Goal: Communication & Community: Share content

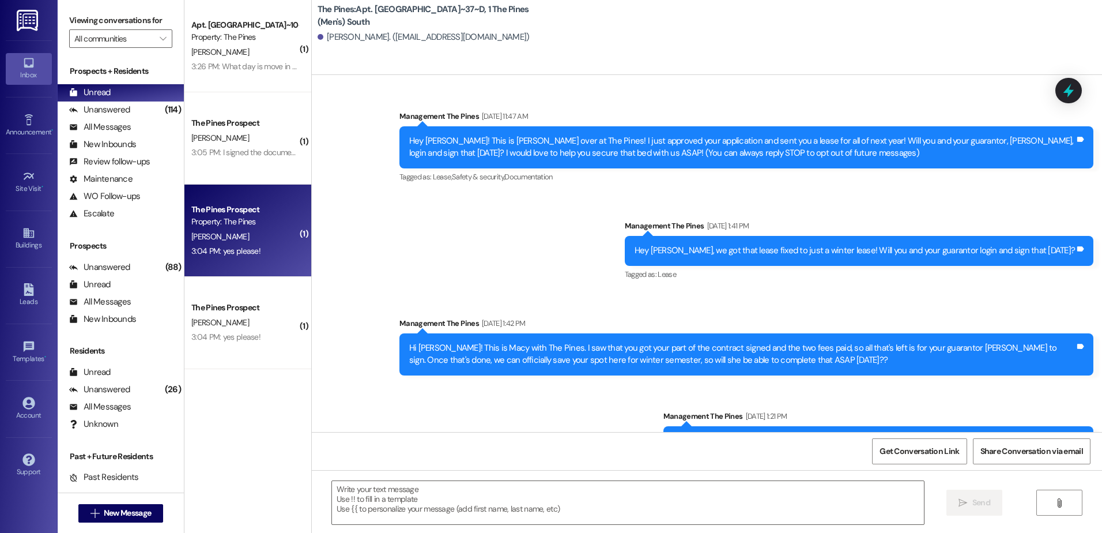
scroll to position [19001, 0]
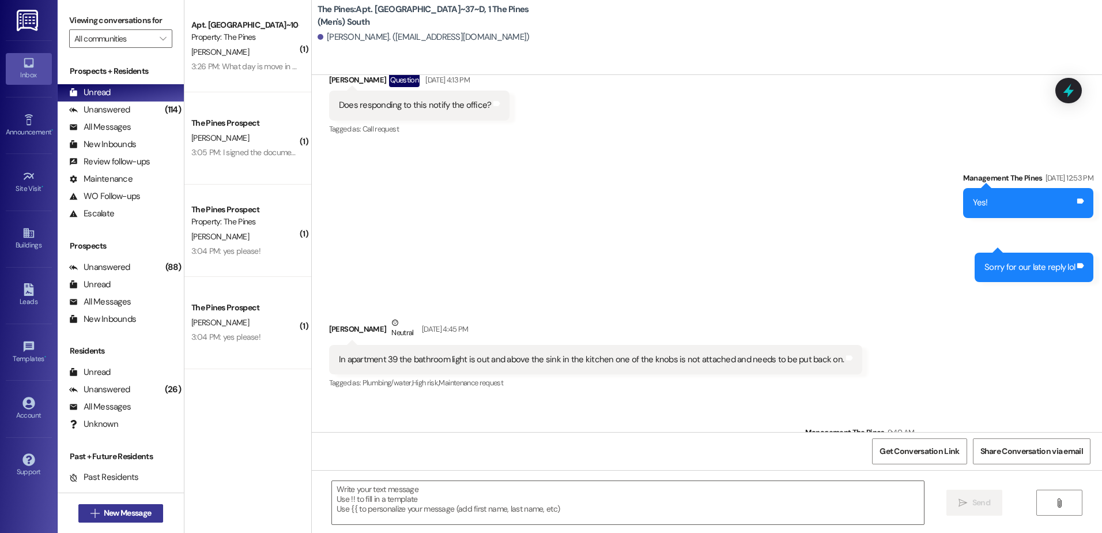
click at [104, 512] on span "New Message" at bounding box center [127, 513] width 47 height 12
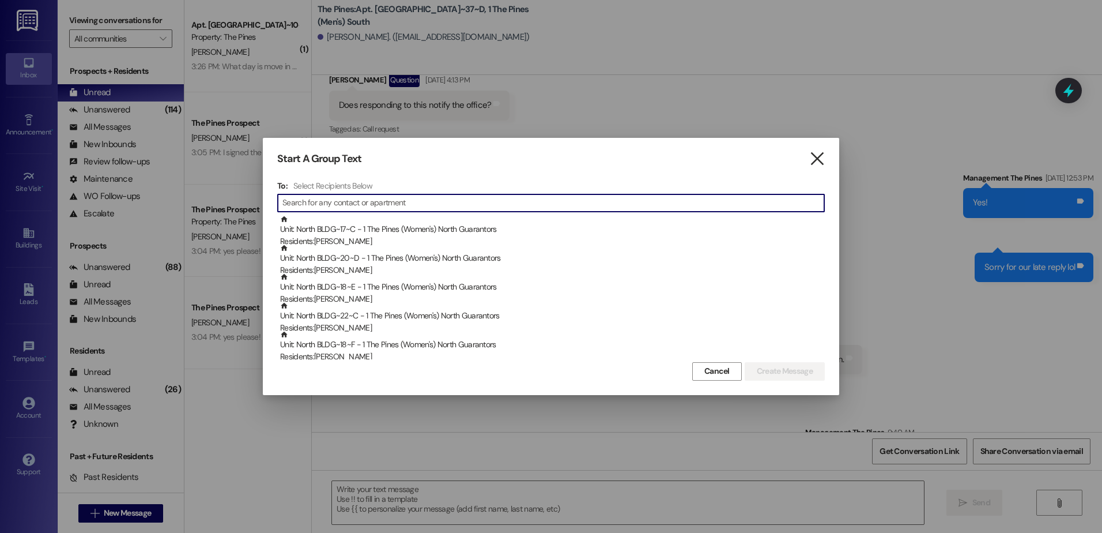
click at [813, 160] on icon "" at bounding box center [818, 159] width 16 height 12
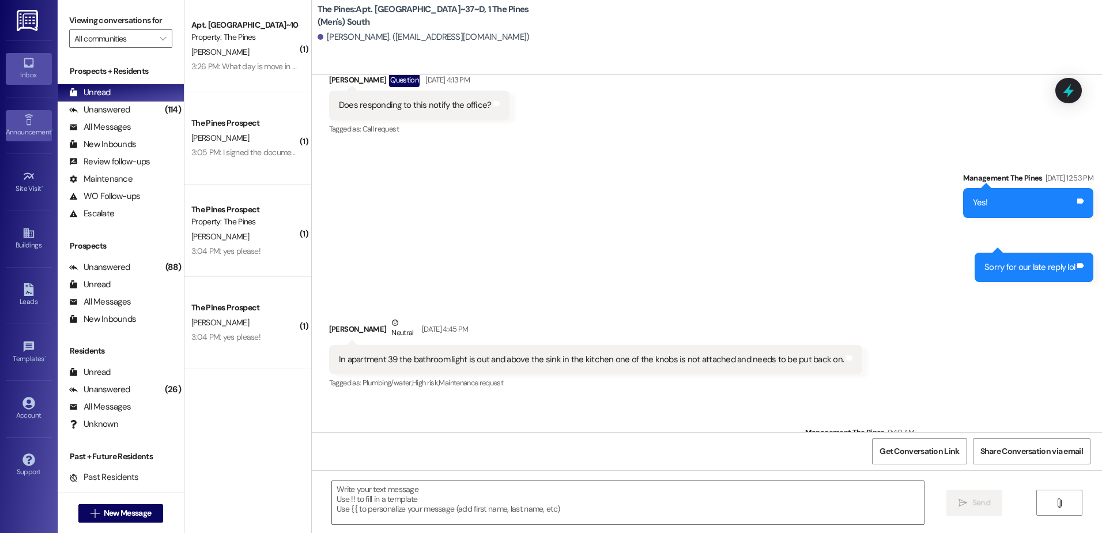
click at [26, 140] on link "Announcement •" at bounding box center [29, 125] width 46 height 31
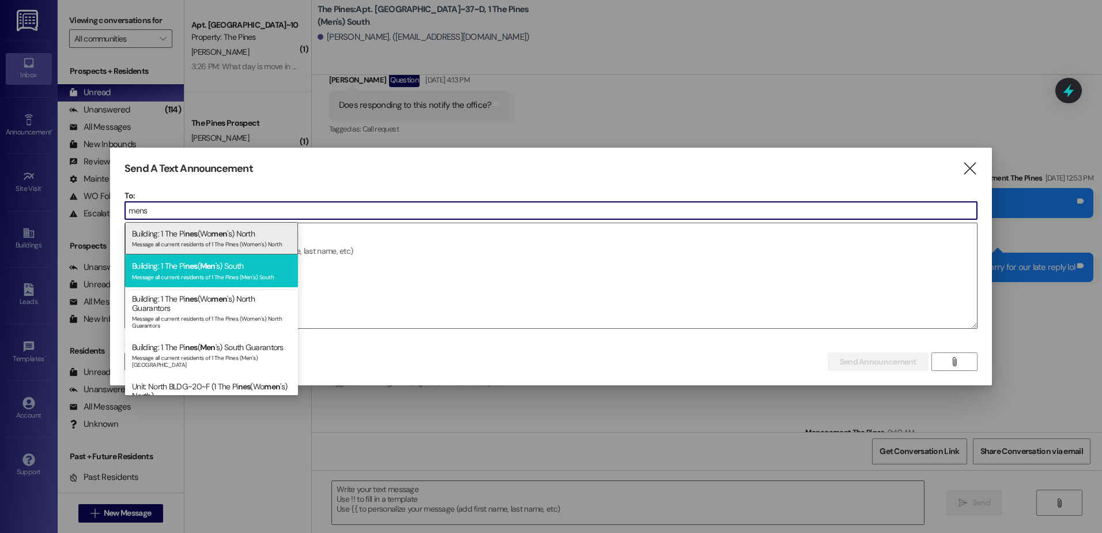
type input "mens"
click at [215, 270] on span "Men" at bounding box center [208, 266] width 16 height 10
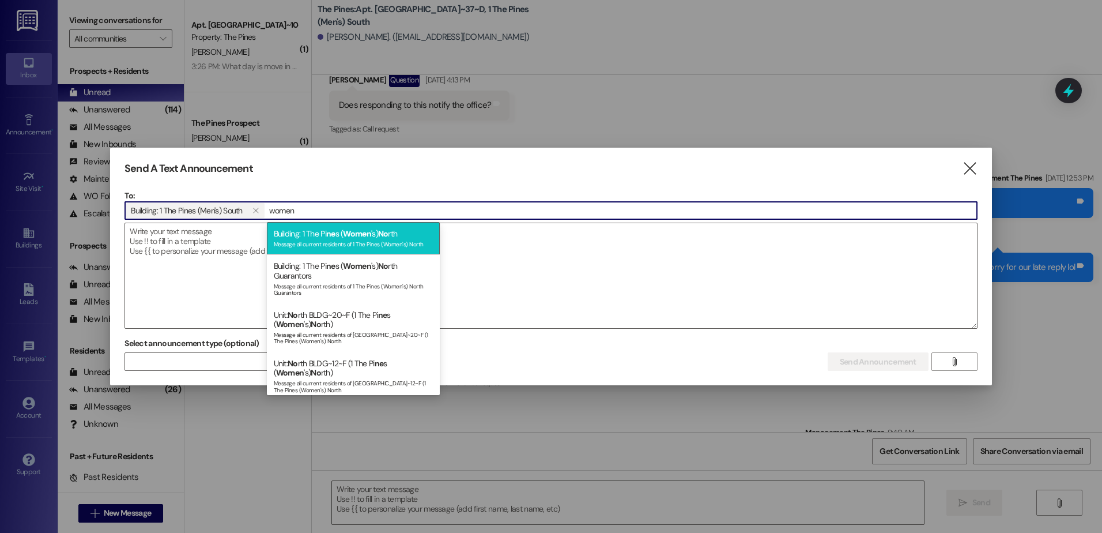
type input "women"
click at [333, 236] on span "ne" at bounding box center [330, 233] width 9 height 10
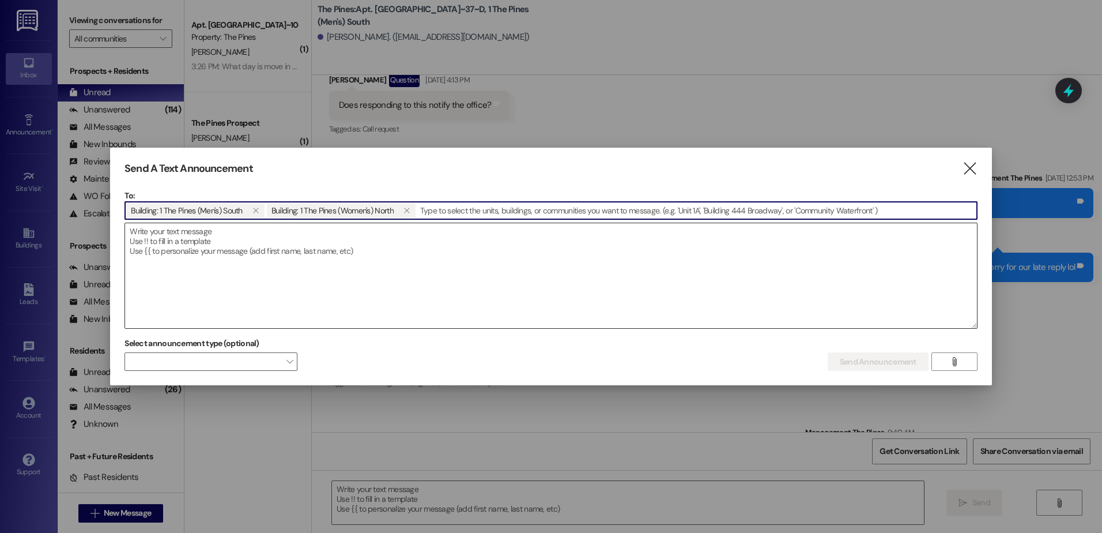
click at [243, 240] on textarea at bounding box center [551, 275] width 852 height 105
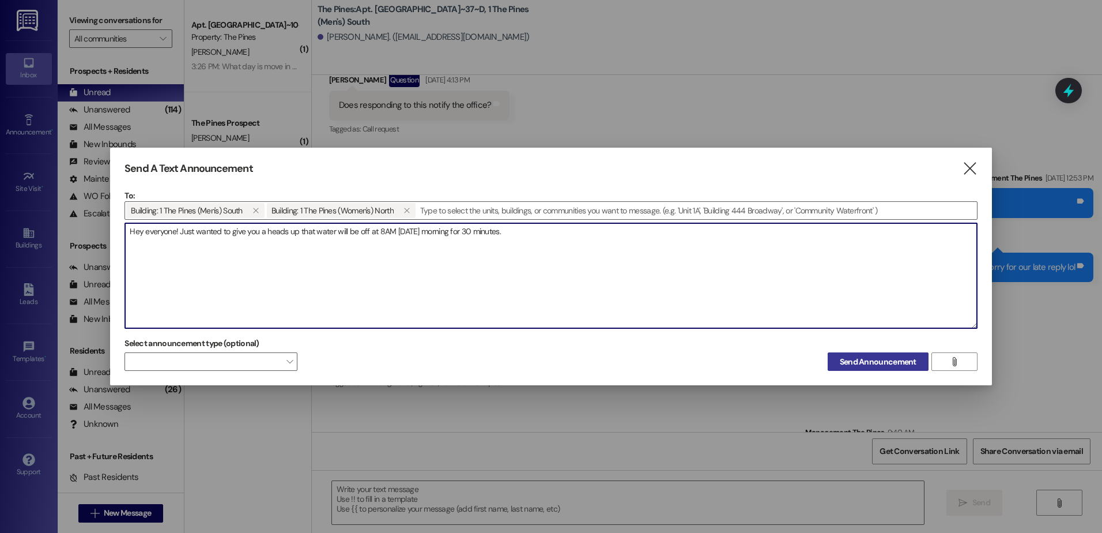
type textarea "Hey everyone! Just wanted to give you a heads up that water will be off at 8AM …"
click at [864, 358] on span "Send Announcement" at bounding box center [878, 362] width 77 height 12
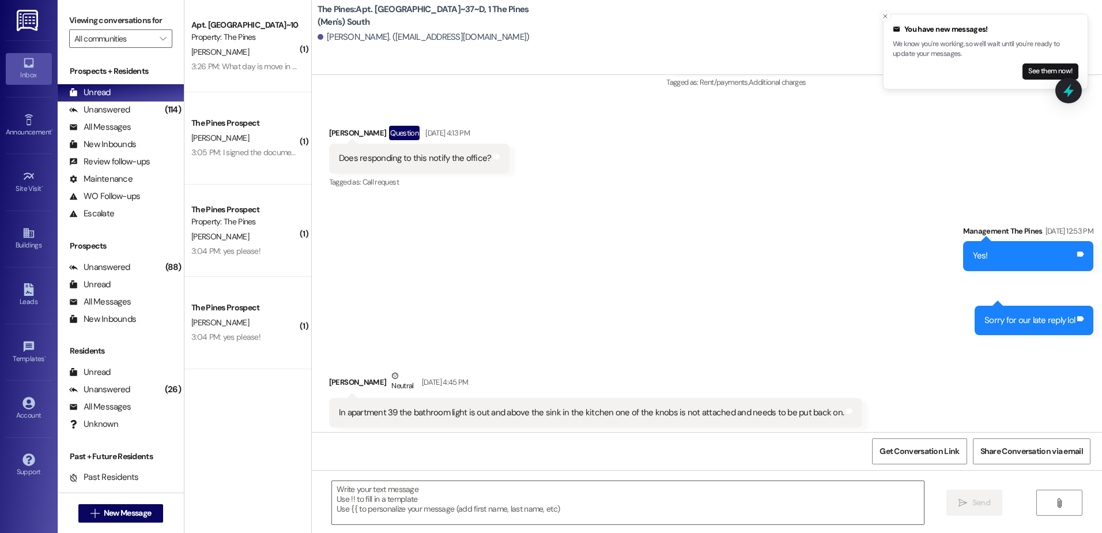
scroll to position [18920, 0]
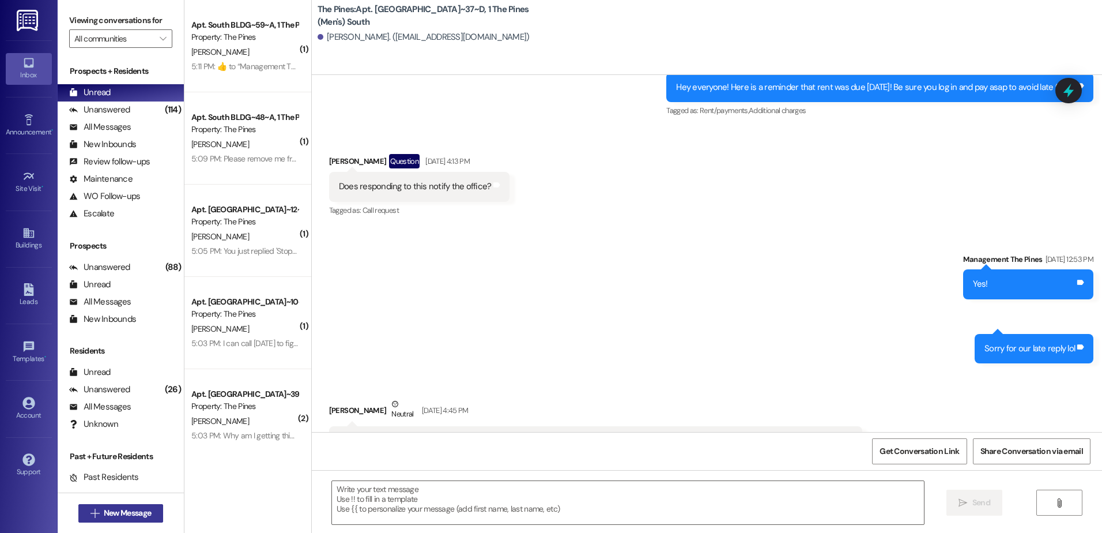
click at [112, 514] on span "New Message" at bounding box center [127, 513] width 47 height 12
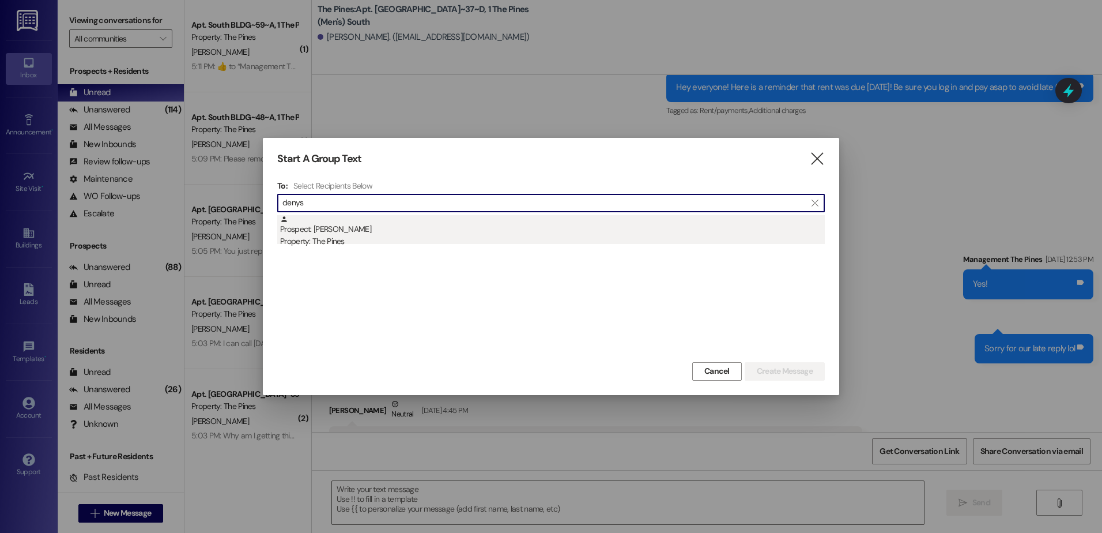
type input "denys"
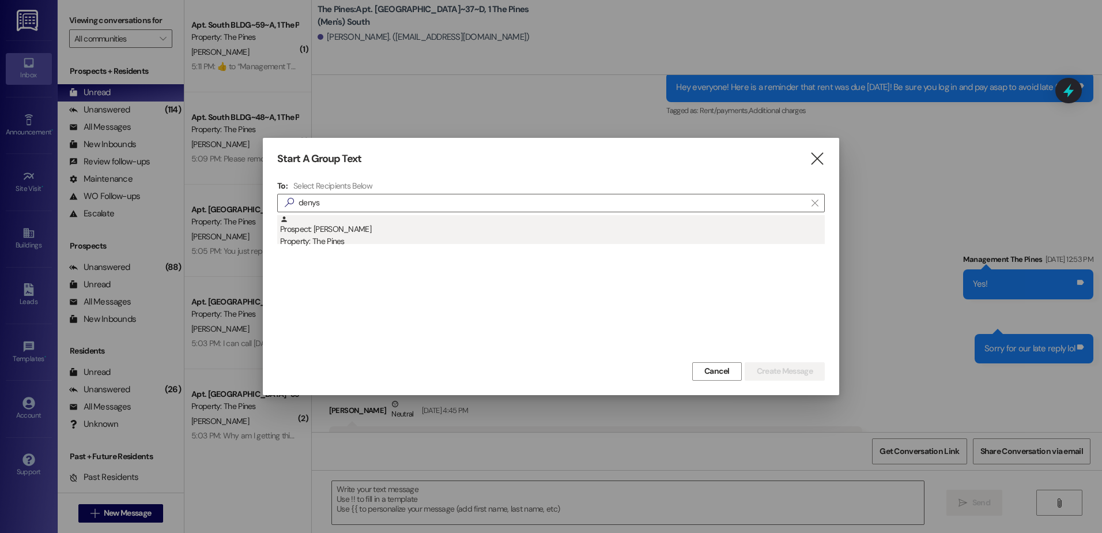
click at [415, 241] on div "Property: The Pines" at bounding box center [552, 241] width 545 height 12
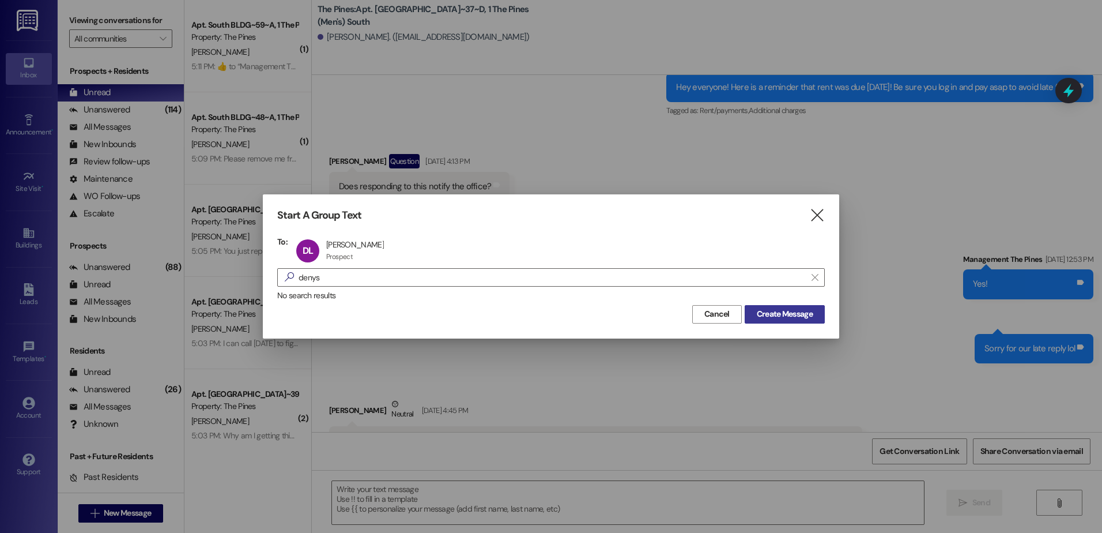
click at [775, 314] on span "Create Message" at bounding box center [785, 314] width 56 height 12
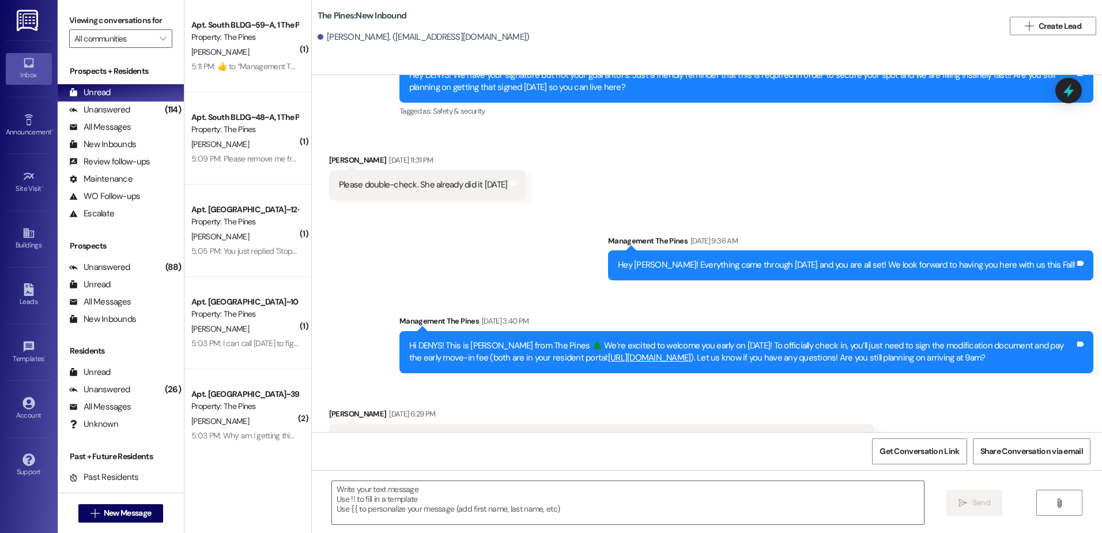
scroll to position [1279, 0]
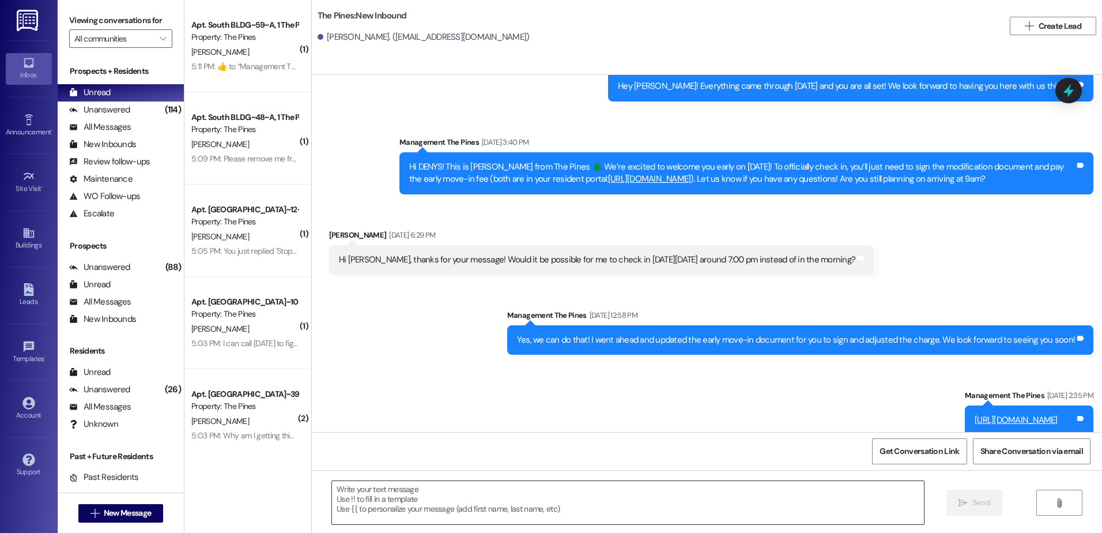
click at [455, 508] on textarea at bounding box center [628, 502] width 592 height 43
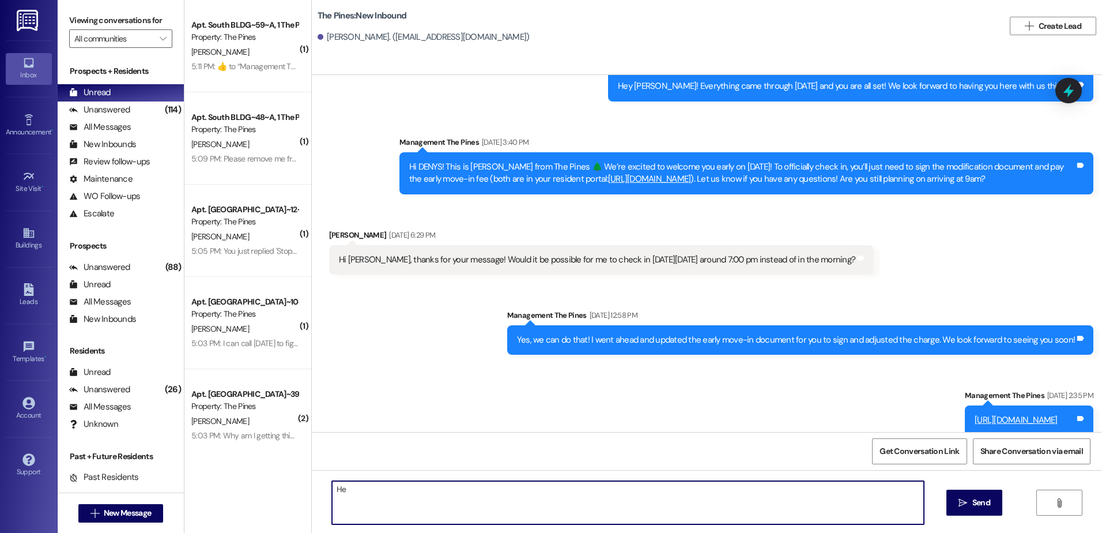
type textarea "H"
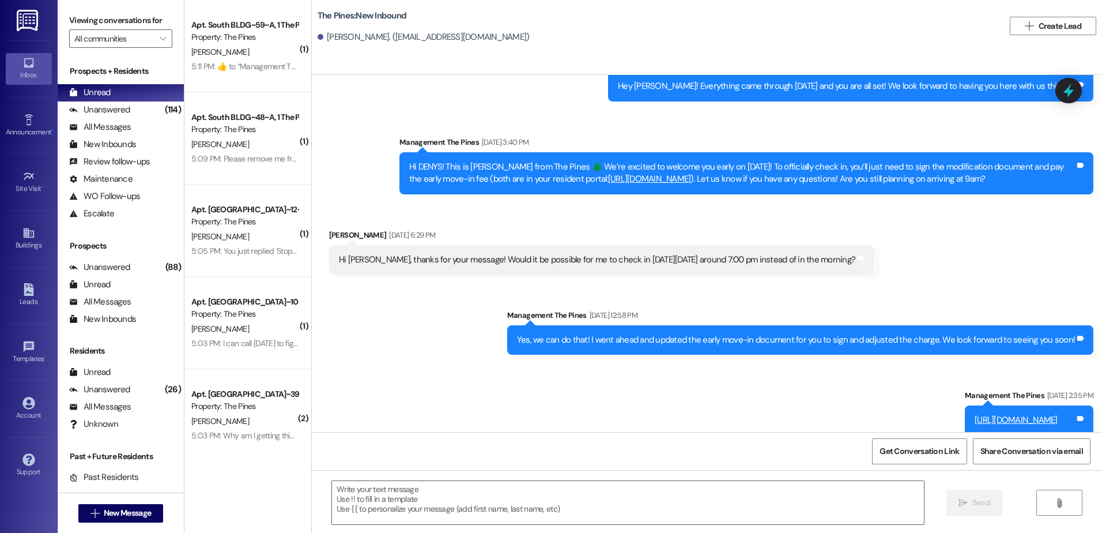
click at [465, 305] on div "Sent via SMS Management The Pines [DATE] 12:58 PM Yes, we can do that! I went a…" at bounding box center [707, 363] width 791 height 161
